Goal: Obtain resource: Download file/media

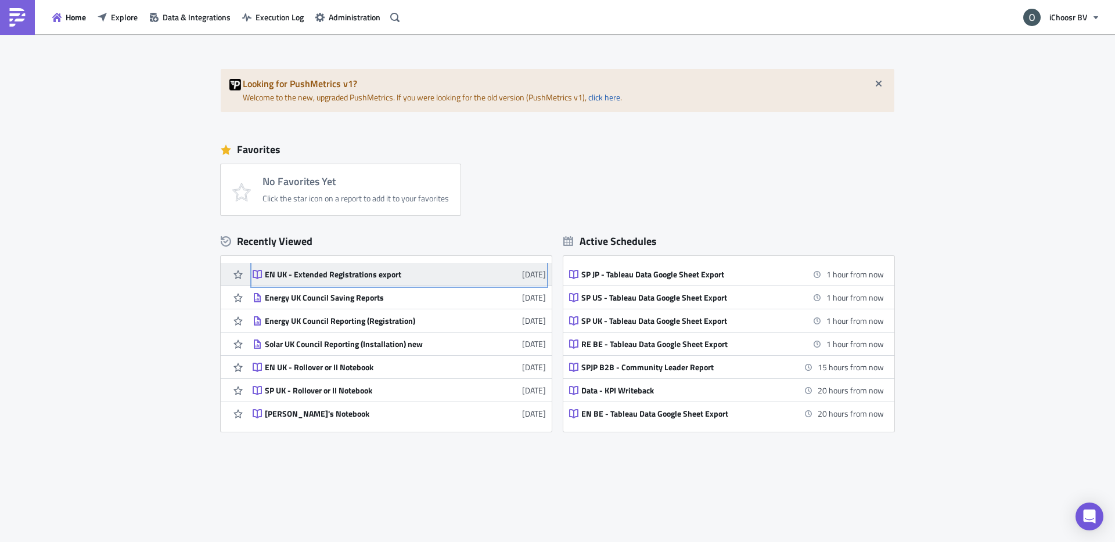
click at [319, 272] on div "EN UK - Extended Registrations export" at bounding box center [366, 274] width 203 height 10
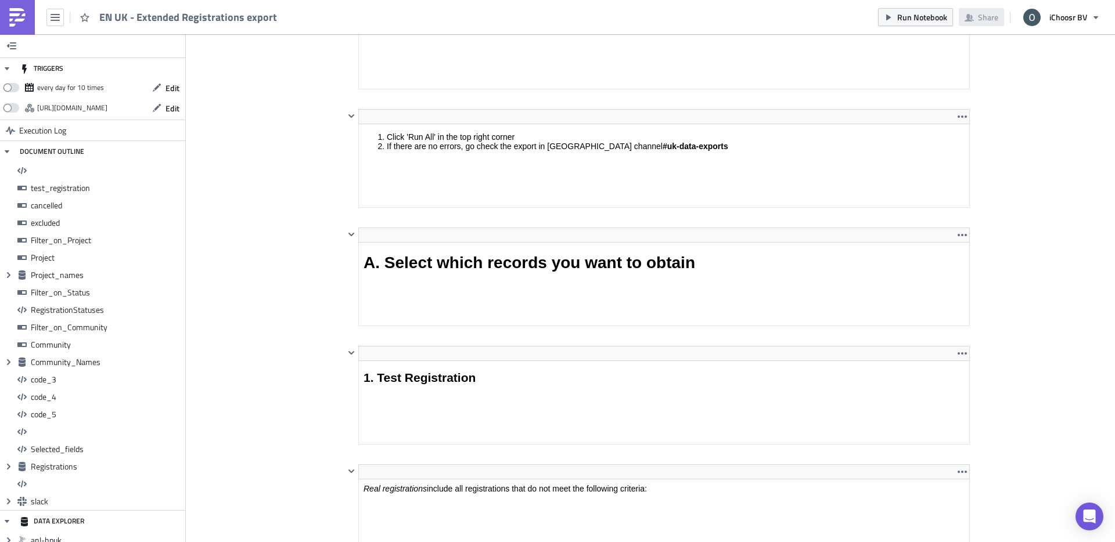
scroll to position [133, 624]
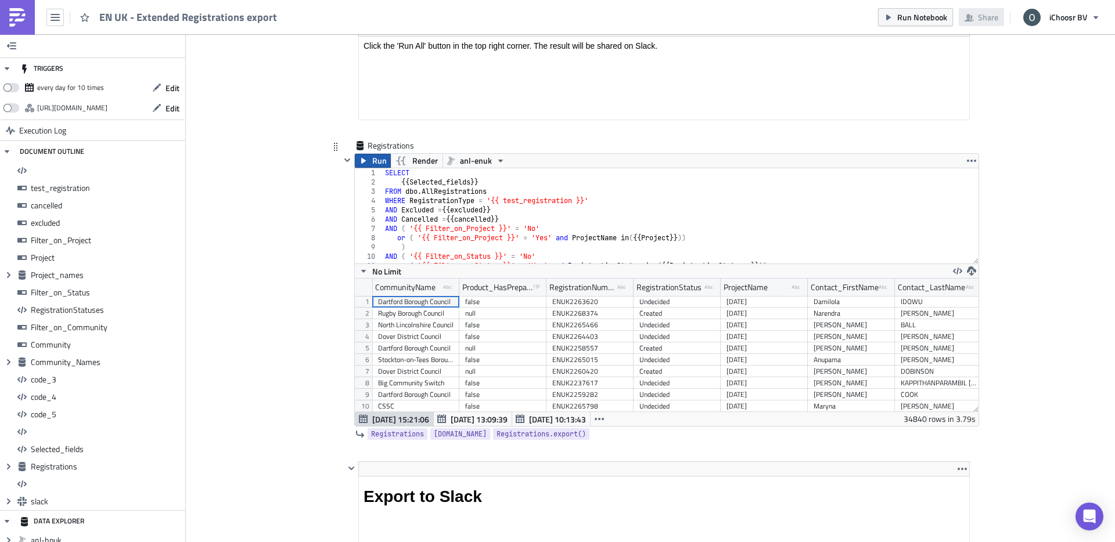
click at [374, 161] on span "Run" at bounding box center [379, 161] width 15 height 14
click at [970, 269] on icon "button" at bounding box center [971, 270] width 9 height 9
click at [995, 240] on div "XLSX" at bounding box center [1016, 244] width 91 height 12
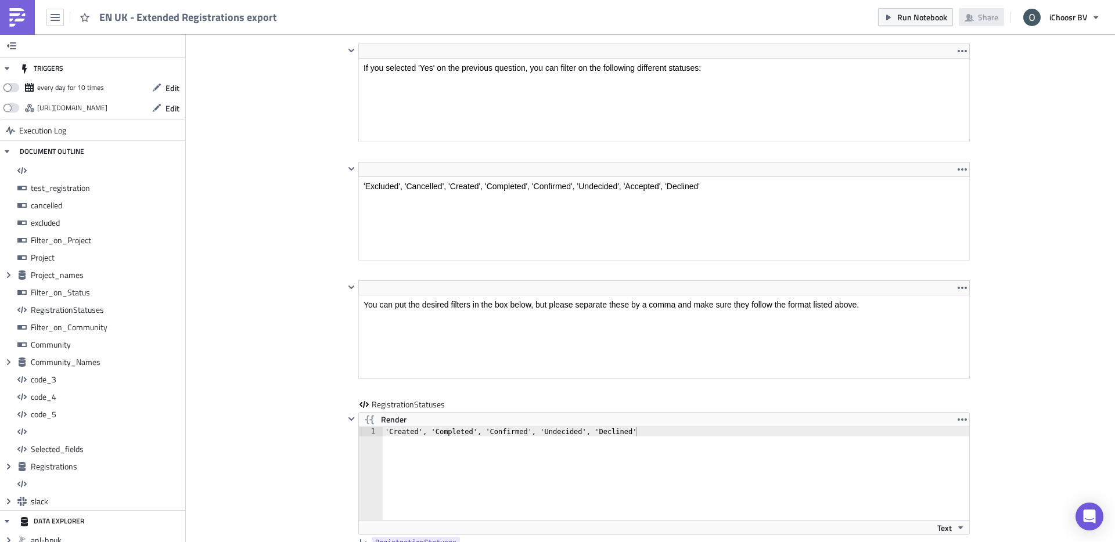
scroll to position [3402, 0]
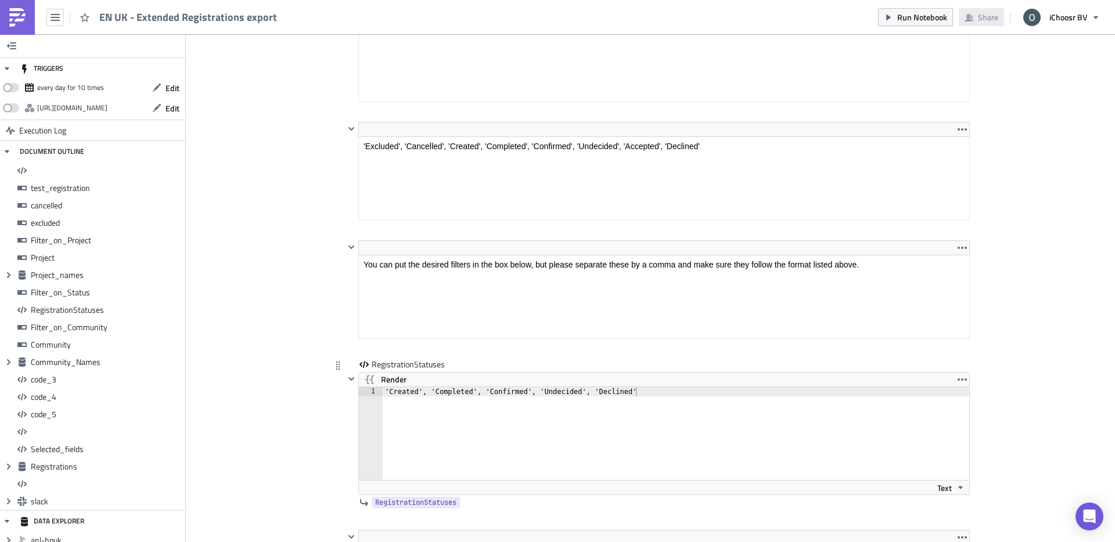
type textarea "'Created', 'Completed', 'Confirmed', 'Undecided', 'Declined'"
click at [617, 390] on div "'Created', 'Completed', 'Confirmed', 'Undecided', 'Declined'" at bounding box center [683, 442] width 600 height 111
click at [641, 394] on div "'Created', 'Completed', 'Confirmed', 'Undecided', 'Declined'" at bounding box center [683, 442] width 600 height 111
drag, startPoint x: 641, startPoint y: 394, endPoint x: 356, endPoint y: 394, distance: 285.1
click at [356, 394] on div "Render 'Created', 'Completed', 'Confirmed', 'Undecided', 'Declined' 1 'Created'…" at bounding box center [656, 433] width 625 height 123
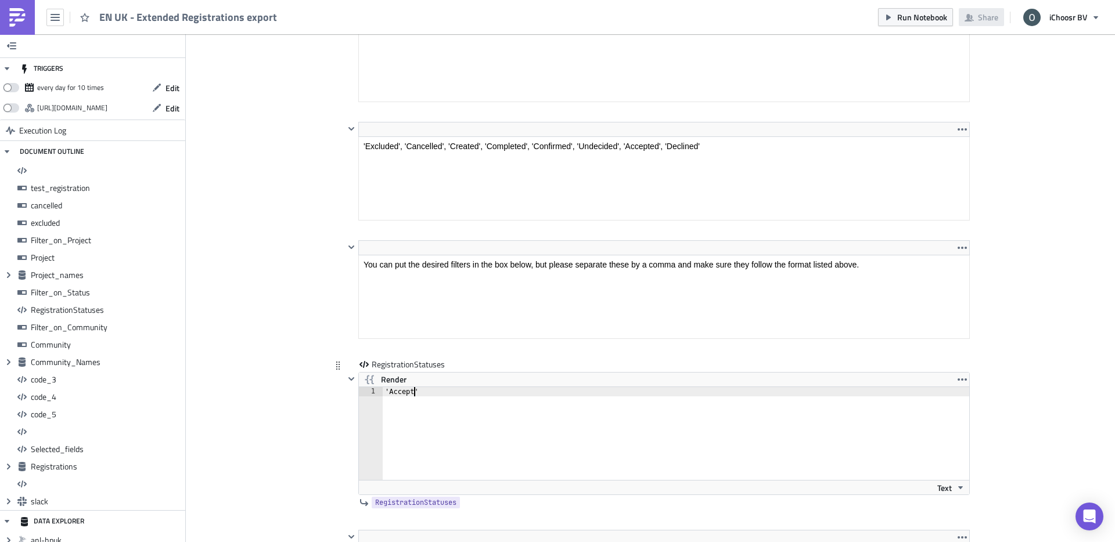
scroll to position [0, 3]
type textarea "'Accepted'"
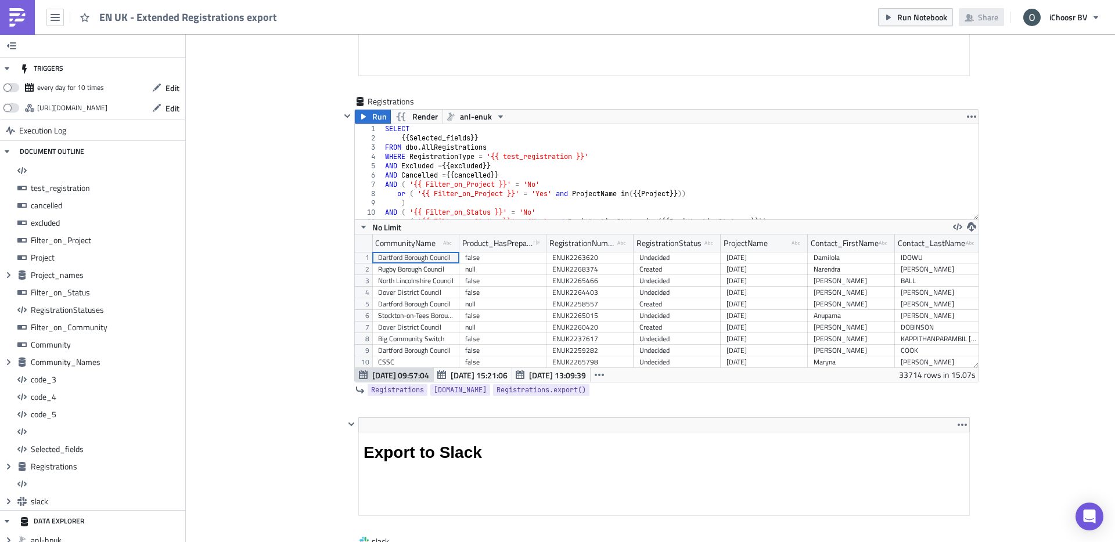
scroll to position [7504, 0]
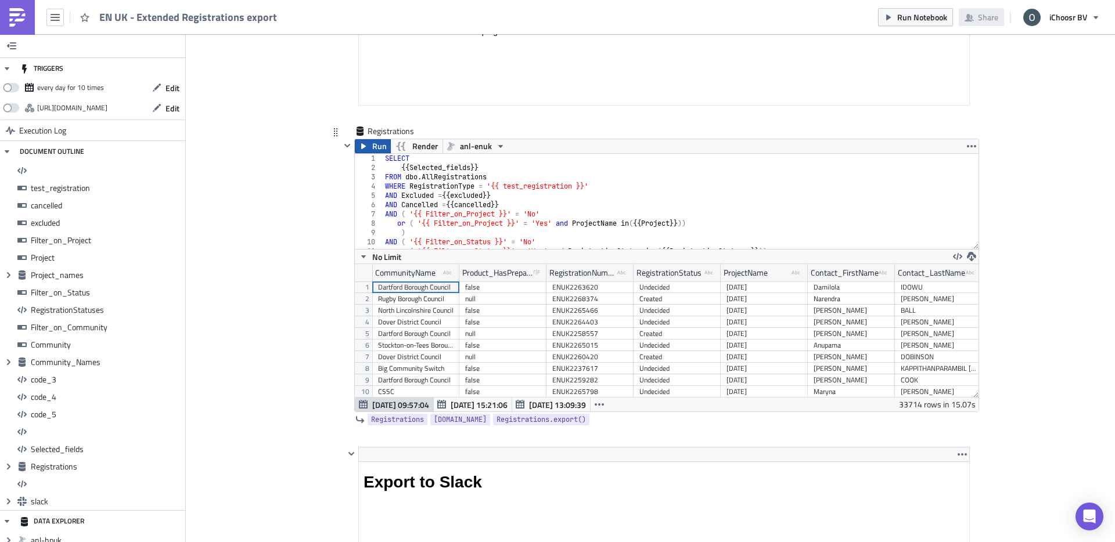
click at [361, 145] on icon "button" at bounding box center [363, 146] width 5 height 6
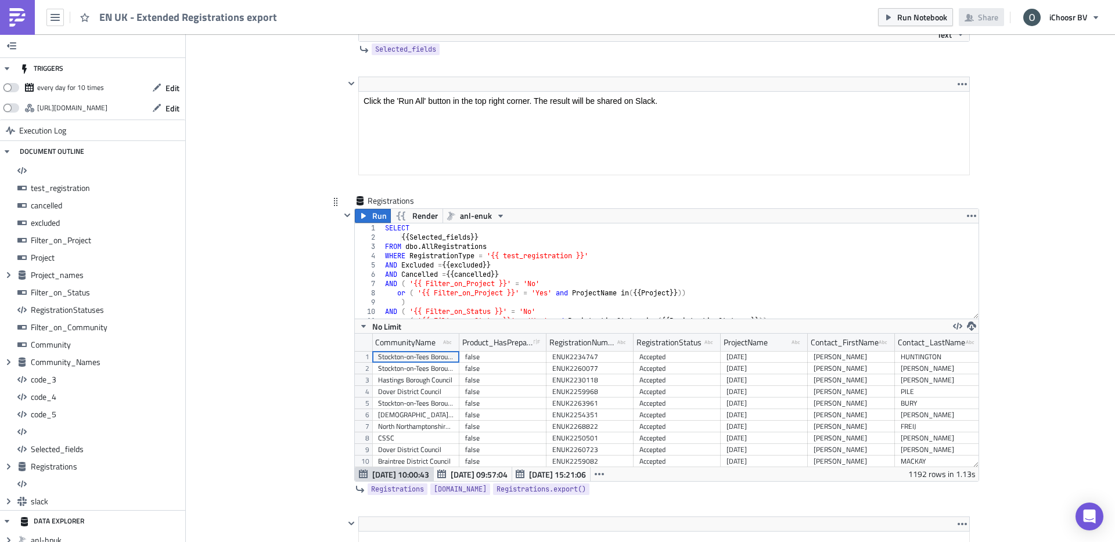
scroll to position [133, 624]
click at [969, 323] on icon "button" at bounding box center [971, 326] width 9 height 9
click at [987, 293] on div "XLSX" at bounding box center [1016, 299] width 91 height 12
